Goal: Transaction & Acquisition: Download file/media

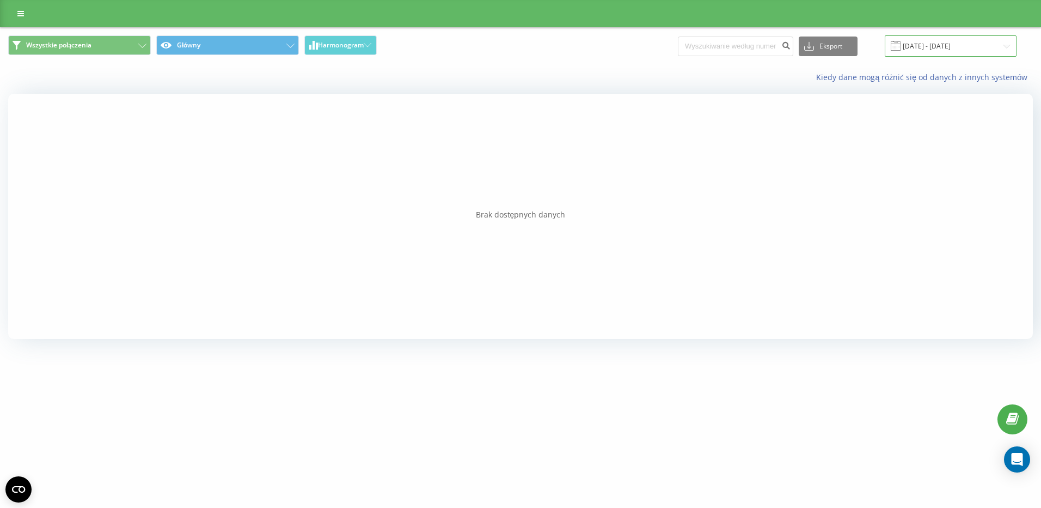
click at [962, 51] on input "[DATE] - [DATE]" at bounding box center [951, 45] width 132 height 21
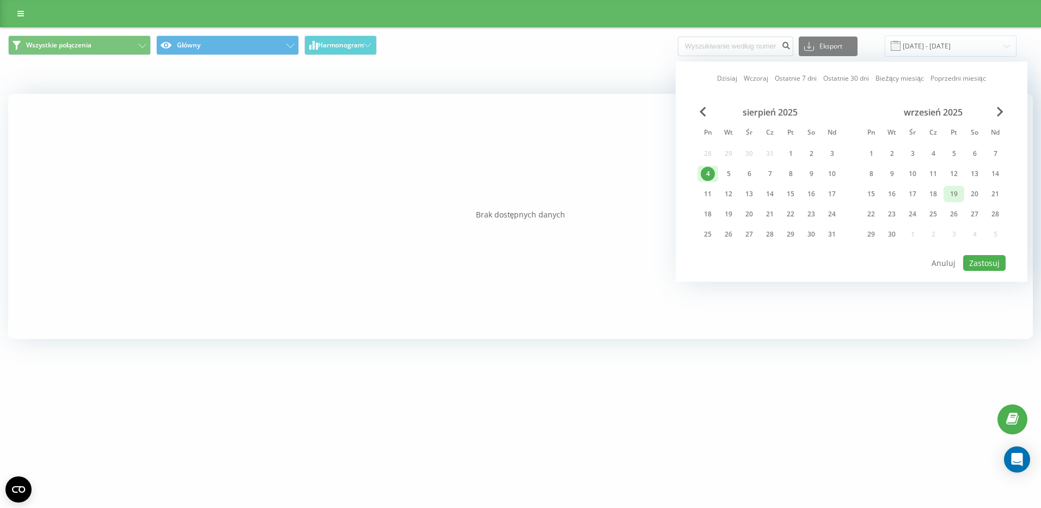
click at [951, 187] on div "19" at bounding box center [954, 194] width 14 height 14
click at [875, 210] on div "22" at bounding box center [871, 214] width 14 height 14
drag, startPoint x: 998, startPoint y: 192, endPoint x: 981, endPoint y: 196, distance: 17.8
click at [998, 191] on div "21" at bounding box center [996, 194] width 14 height 14
click at [950, 194] on div "19" at bounding box center [954, 194] width 14 height 14
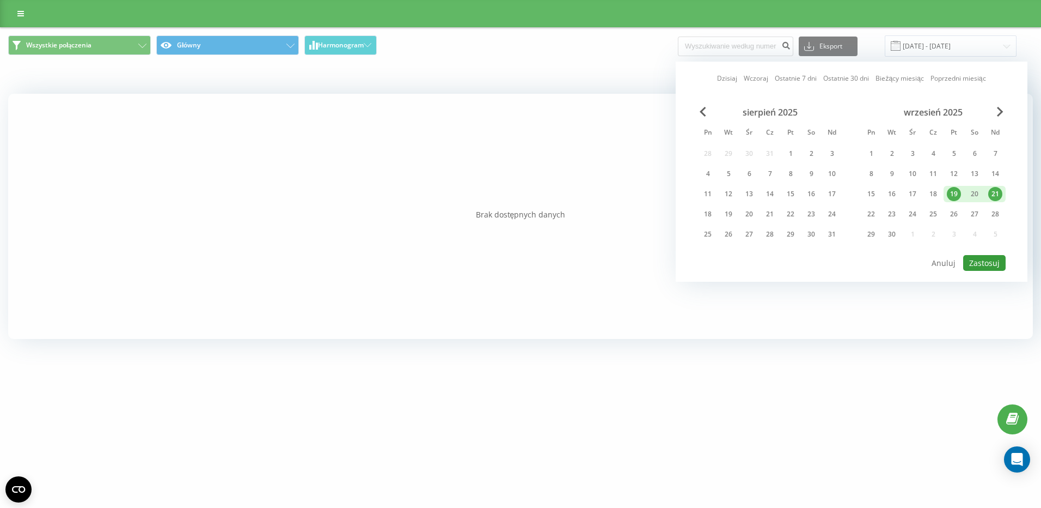
click at [968, 263] on button "Zastosuj" at bounding box center [985, 263] width 42 height 16
type input "[DATE] - [DATE]"
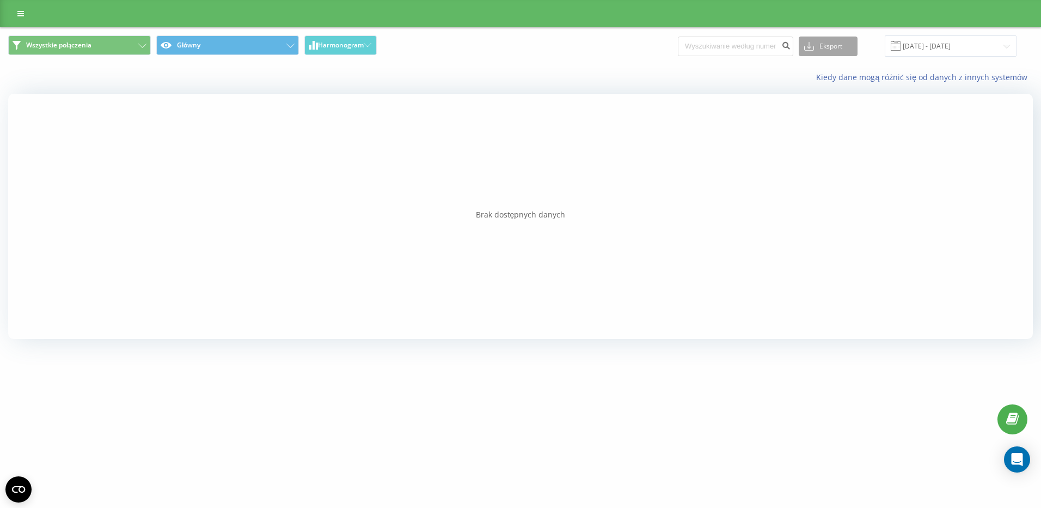
click at [830, 43] on button "Eksport" at bounding box center [828, 46] width 59 height 20
click at [956, 45] on input "[DATE] - [DATE]" at bounding box center [951, 45] width 132 height 21
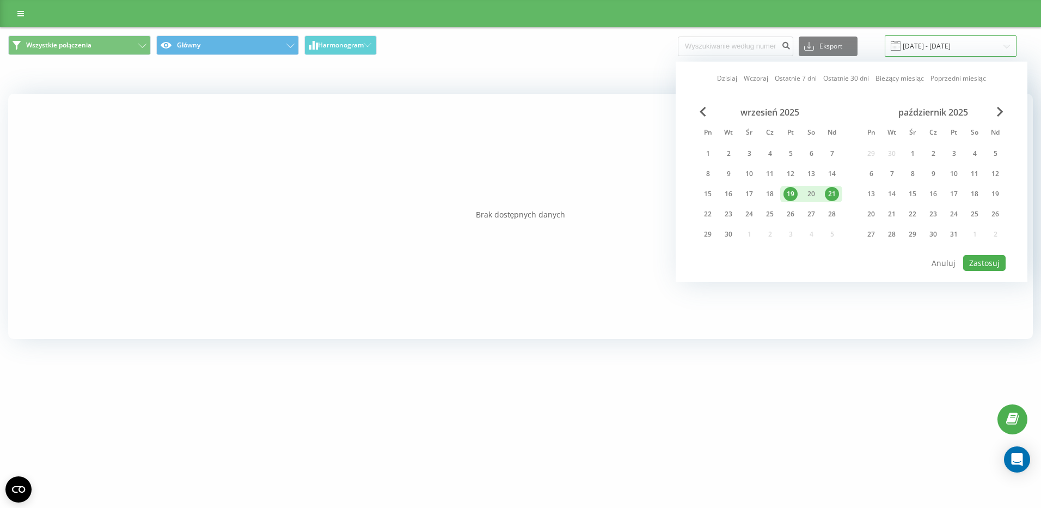
click at [956, 45] on input "[DATE] - [DATE]" at bounding box center [951, 45] width 132 height 21
click at [556, 66] on div "Kiedy dane mogą różnić się od danych z innych systemów" at bounding box center [521, 77] width 1040 height 26
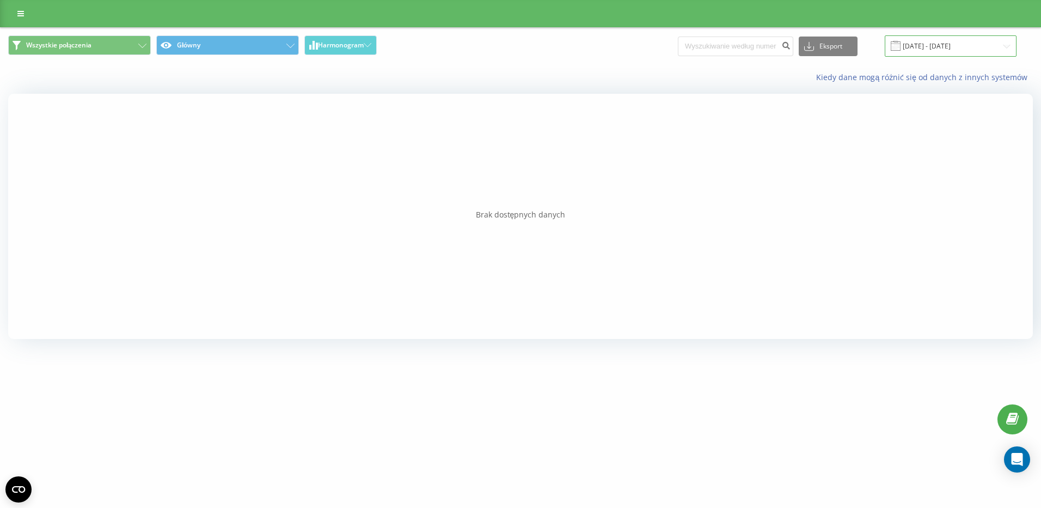
click at [955, 54] on input "[DATE] - [DATE]" at bounding box center [951, 45] width 132 height 21
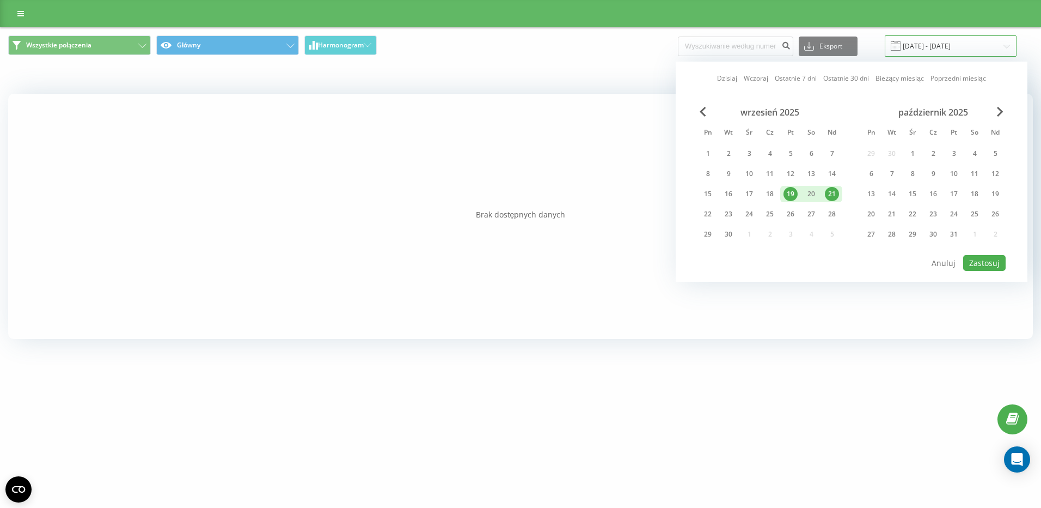
click at [956, 52] on input "[DATE] - [DATE]" at bounding box center [951, 45] width 132 height 21
click at [989, 258] on button "Zastosuj" at bounding box center [985, 263] width 42 height 16
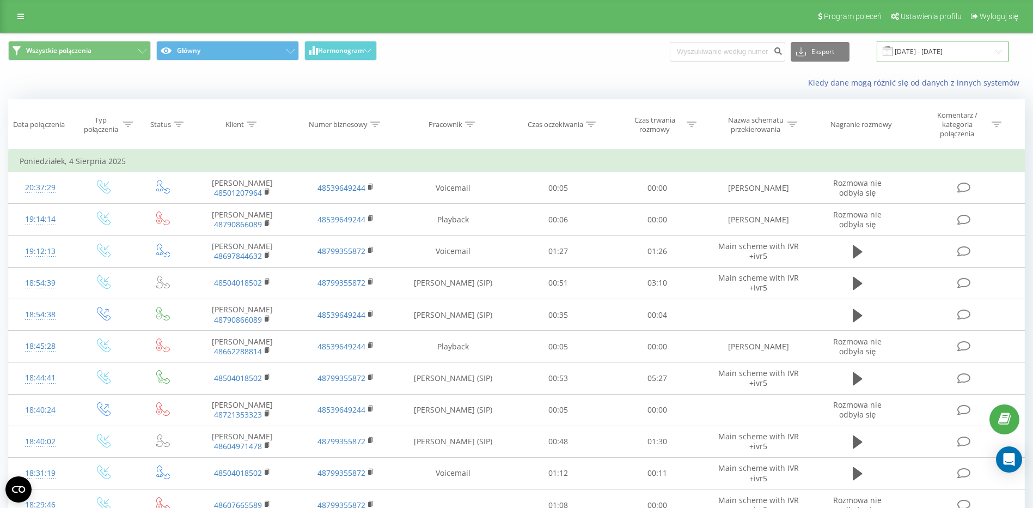
click at [921, 54] on input "[DATE] - [DATE]" at bounding box center [943, 51] width 132 height 21
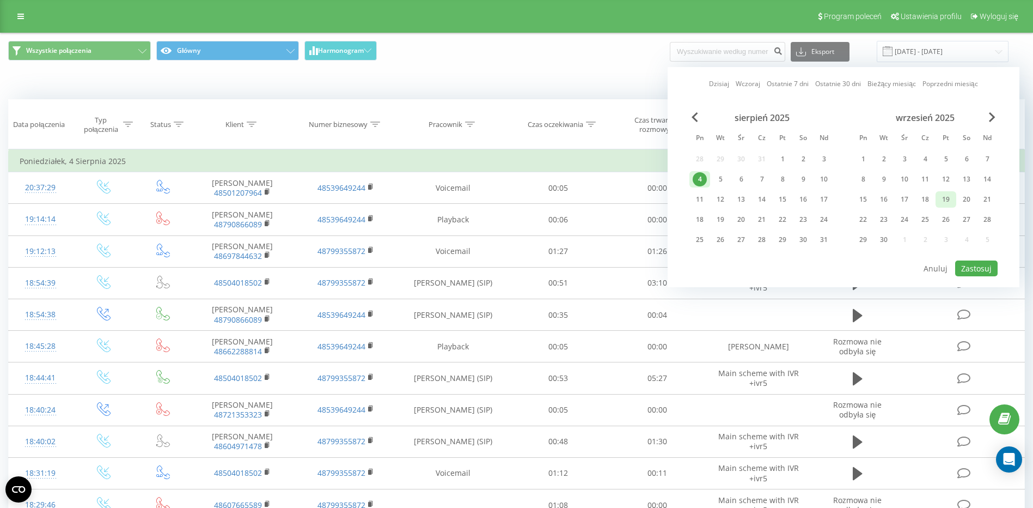
click at [941, 199] on div "19" at bounding box center [946, 199] width 14 height 14
click at [856, 222] on div "22" at bounding box center [863, 219] width 14 height 14
click at [941, 205] on div "19" at bounding box center [946, 199] width 21 height 16
click at [946, 202] on div "19" at bounding box center [946, 199] width 14 height 14
click at [994, 204] on div "21" at bounding box center [987, 199] width 14 height 14
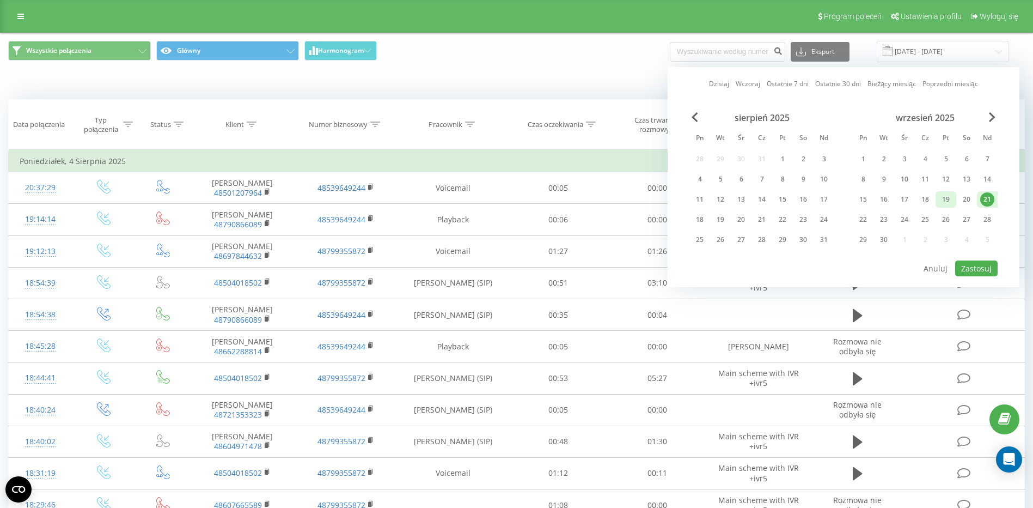
click at [946, 202] on div "19" at bounding box center [946, 199] width 14 height 14
click at [978, 271] on button "Zastosuj" at bounding box center [976, 268] width 42 height 16
type input "[DATE] - [DATE]"
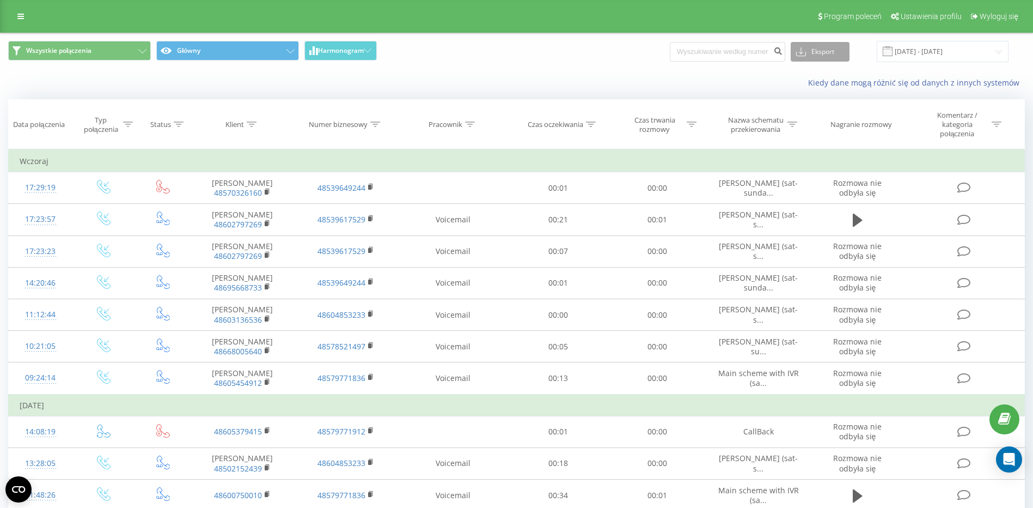
click at [830, 56] on button "Eksport" at bounding box center [820, 52] width 59 height 20
click at [812, 73] on span ".csv" at bounding box center [807, 71] width 14 height 10
click at [843, 54] on button "Eksport" at bounding box center [820, 52] width 59 height 20
click at [836, 81] on div ".csv" at bounding box center [820, 72] width 58 height 20
